Goal: Navigation & Orientation: Find specific page/section

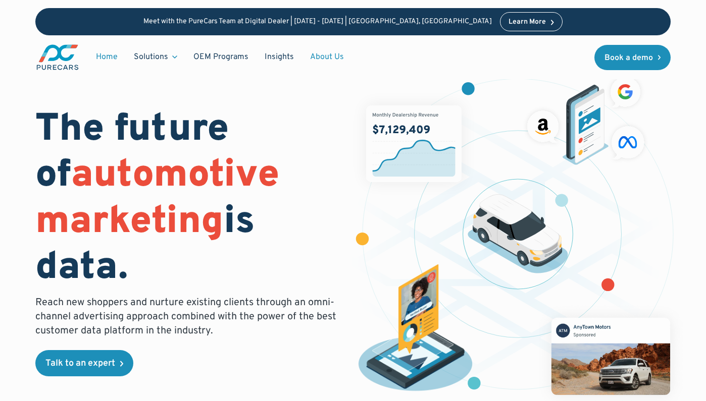
click at [322, 60] on link "About Us" at bounding box center [327, 56] width 50 height 19
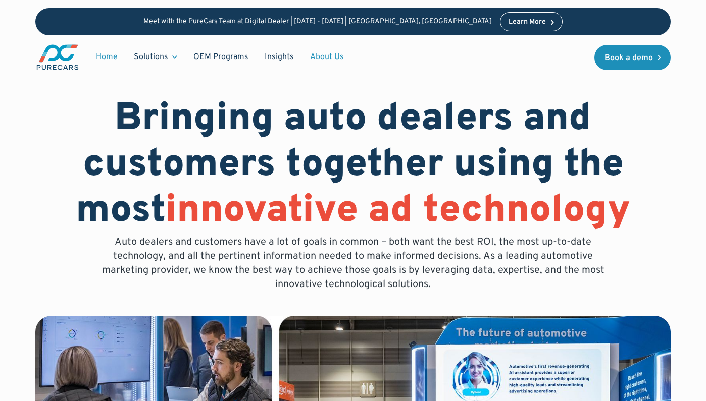
click at [106, 59] on link "Home" at bounding box center [107, 56] width 38 height 19
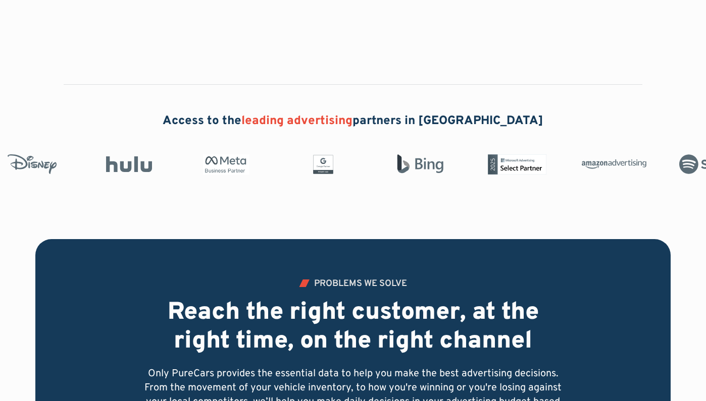
scroll to position [555, 0]
